Goal: Task Accomplishment & Management: Manage account settings

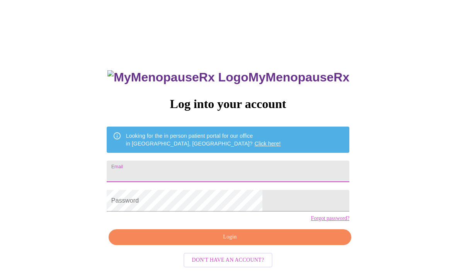
scroll to position [106, 0]
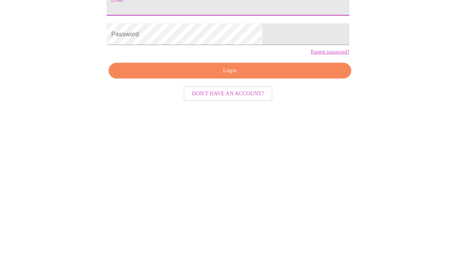
type input "[PERSON_NAME][EMAIL_ADDRESS][DOMAIN_NAME]"
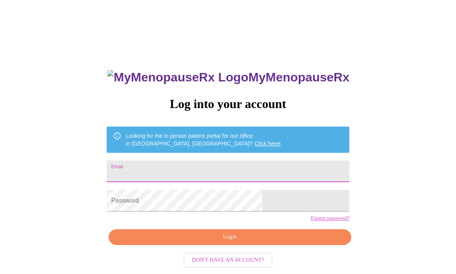
scroll to position [106, 0]
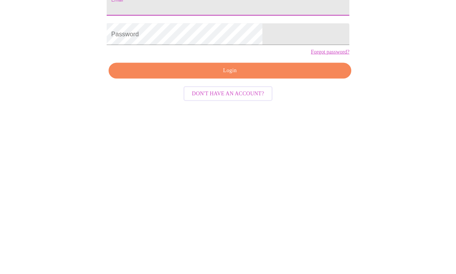
type input "[PERSON_NAME][EMAIL_ADDRESS][DOMAIN_NAME]"
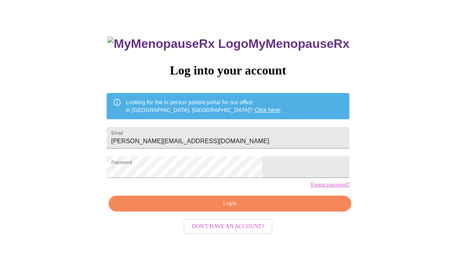
click at [239, 209] on span "Login" at bounding box center [229, 204] width 225 height 10
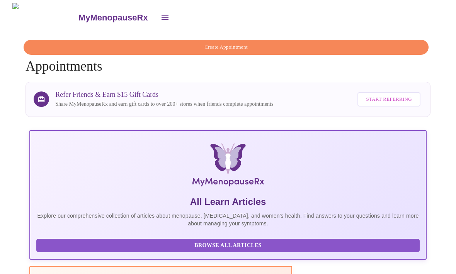
scroll to position [0, 402]
click at [160, 14] on icon "open drawer" at bounding box center [164, 17] width 9 height 9
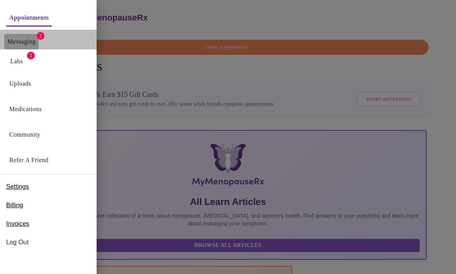
click at [36, 46] on link "Messaging" at bounding box center [21, 41] width 28 height 11
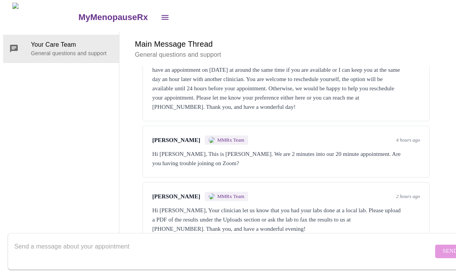
scroll to position [29, 0]
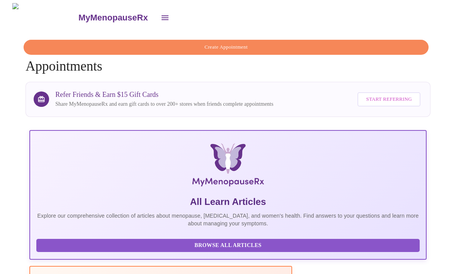
scroll to position [26, 0]
